Goal: Transaction & Acquisition: Purchase product/service

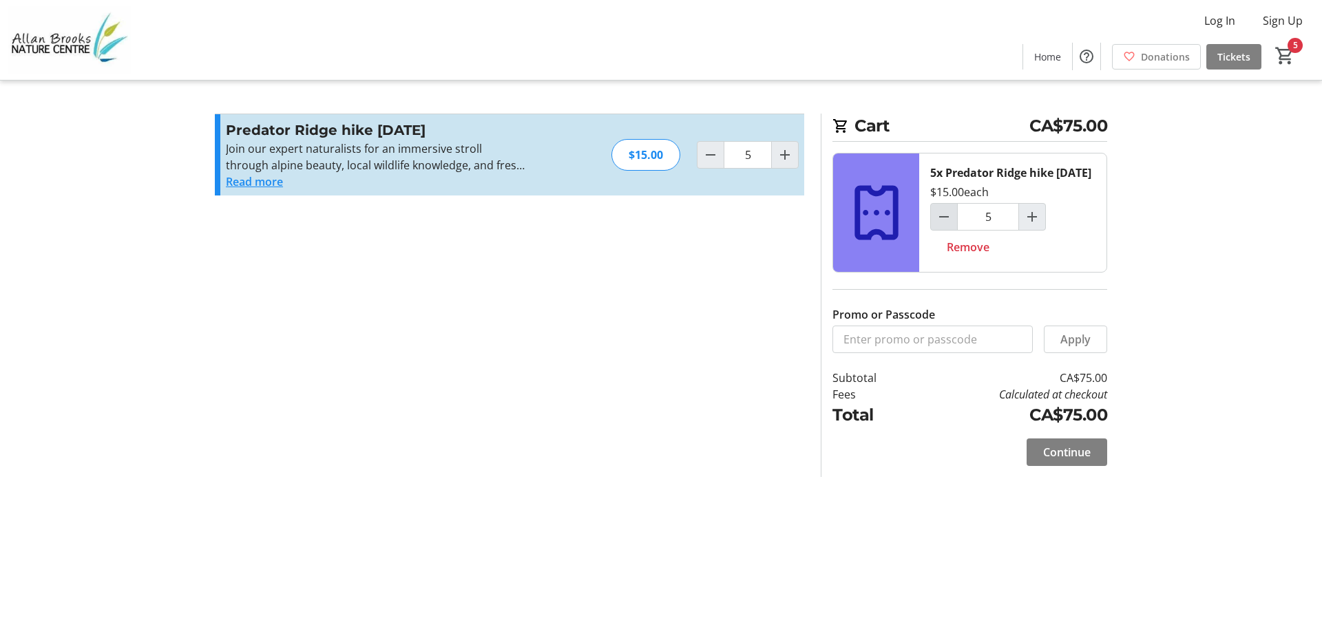
click at [950, 225] on mat-icon "Decrement by one" at bounding box center [944, 217] width 17 height 17
type input "4"
click at [1043, 230] on span "Increment by one" at bounding box center [1032, 217] width 26 height 26
type input "5"
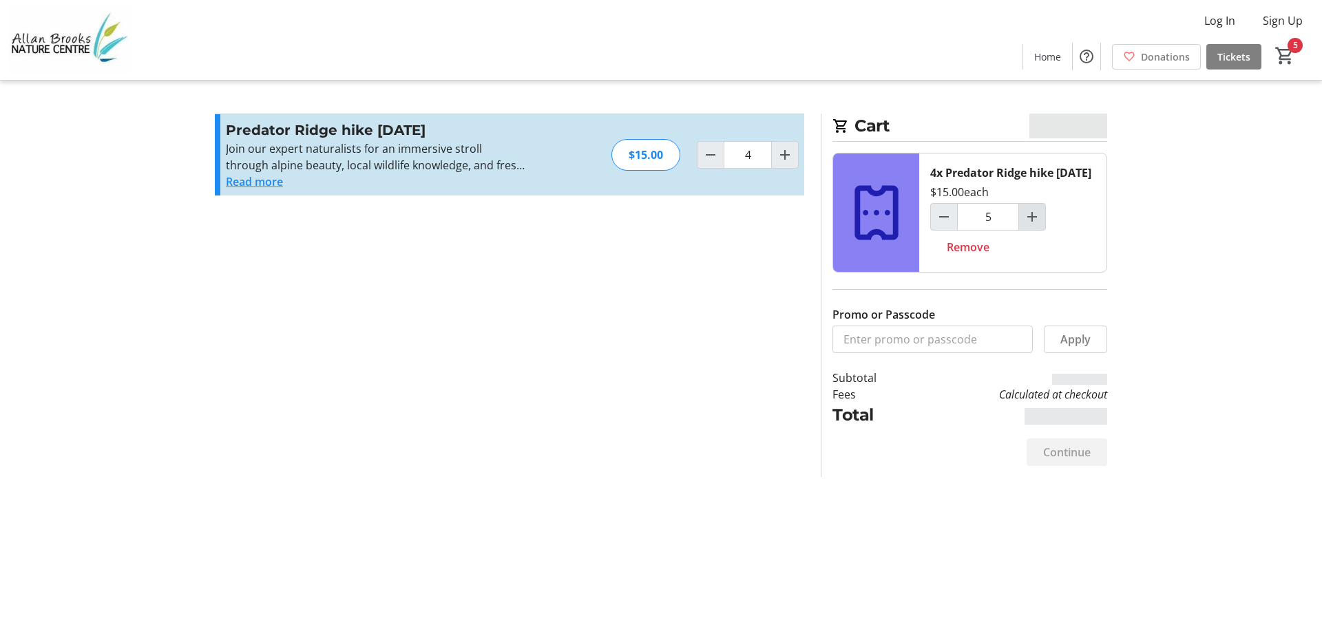
type input "5"
click at [1041, 230] on span "Increment by one" at bounding box center [1032, 217] width 26 height 26
type input "5"
